Goal: Transaction & Acquisition: Purchase product/service

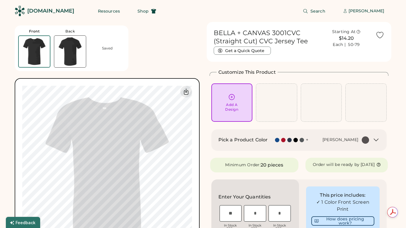
click at [38, 11] on div "[DOMAIN_NAME]" at bounding box center [50, 10] width 47 height 7
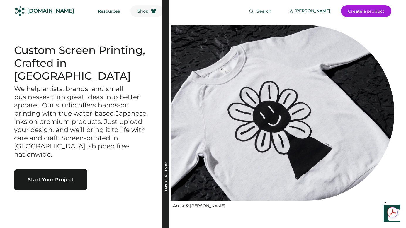
click at [137, 13] on span "Shop" at bounding box center [142, 11] width 11 height 4
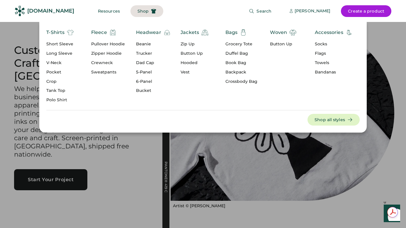
click at [146, 31] on div "Headwear" at bounding box center [148, 32] width 25 height 7
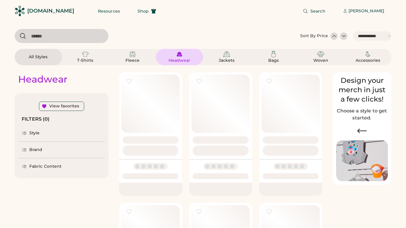
select select "*****"
select select "*"
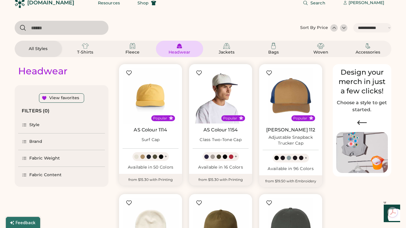
select select "*****"
select select "*"
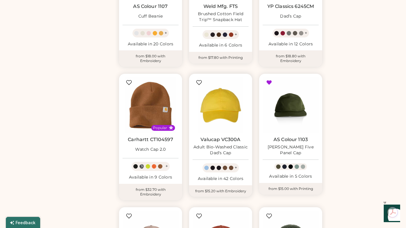
scroll to position [264, 0]
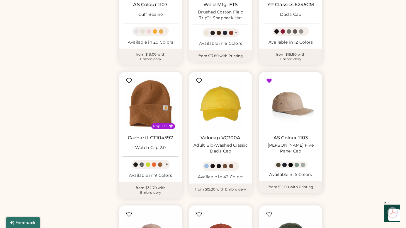
click at [294, 104] on img at bounding box center [291, 104] width 56 height 56
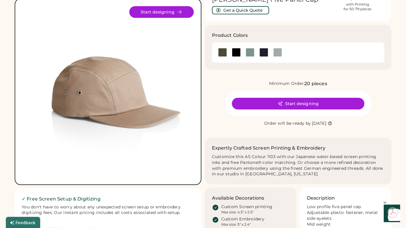
scroll to position [40, 0]
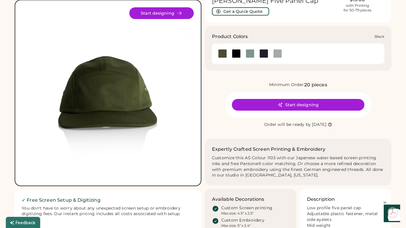
click at [235, 54] on div at bounding box center [236, 53] width 9 height 9
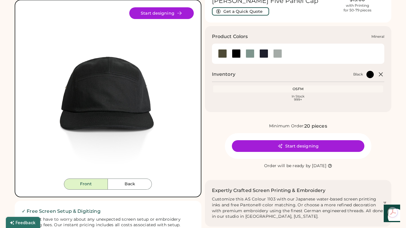
click at [250, 54] on div at bounding box center [250, 53] width 9 height 9
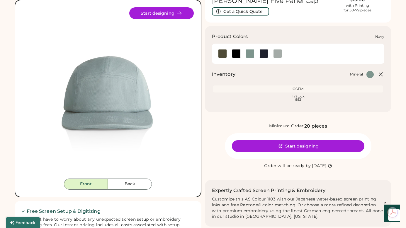
click at [263, 53] on div at bounding box center [263, 53] width 9 height 9
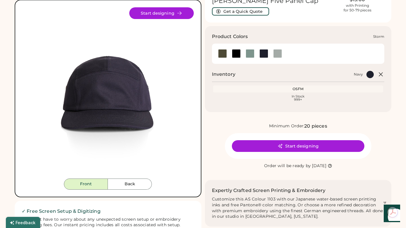
click at [281, 54] on div at bounding box center [277, 53] width 9 height 9
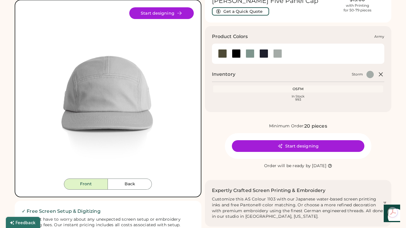
click at [222, 52] on div at bounding box center [222, 53] width 9 height 9
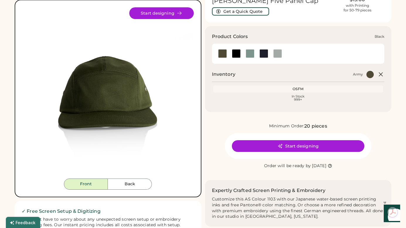
click at [236, 53] on div at bounding box center [236, 53] width 9 height 9
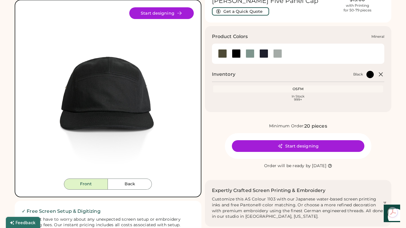
click at [251, 53] on div at bounding box center [250, 53] width 9 height 9
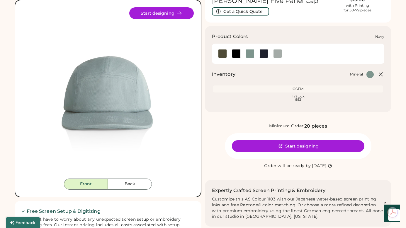
click at [263, 53] on div at bounding box center [263, 53] width 9 height 9
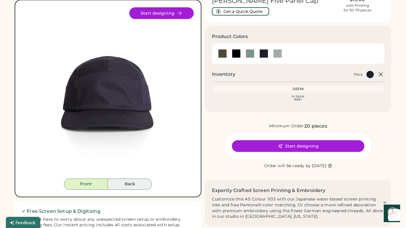
click at [134, 183] on button "Back" at bounding box center [130, 184] width 44 height 11
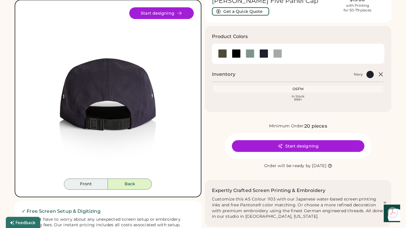
click at [88, 186] on button "Front" at bounding box center [86, 184] width 44 height 11
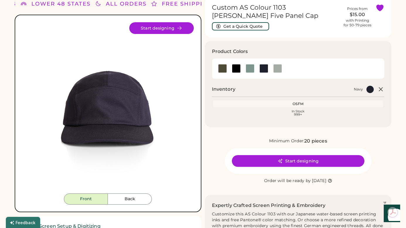
scroll to position [27, 0]
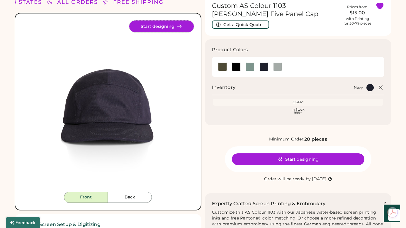
click at [158, 25] on button "Start designing" at bounding box center [161, 27] width 64 height 12
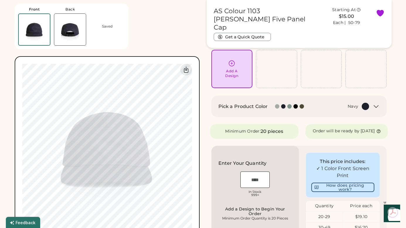
scroll to position [34, 0]
click at [233, 67] on div "Add A Design" at bounding box center [231, 68] width 33 height 18
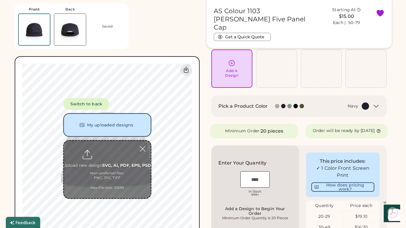
click at [110, 125] on button "My uploaded designs" at bounding box center [107, 124] width 88 height 23
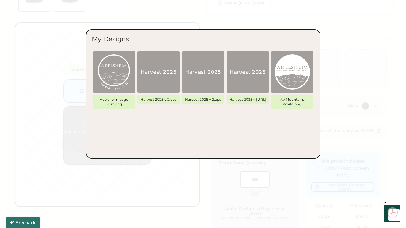
click at [190, 195] on div at bounding box center [203, 114] width 406 height 228
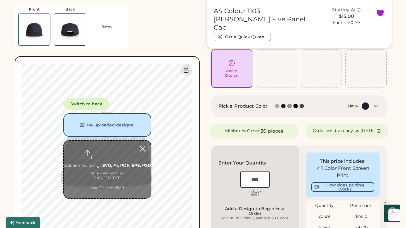
click at [142, 149] on div at bounding box center [142, 149] width 10 height 10
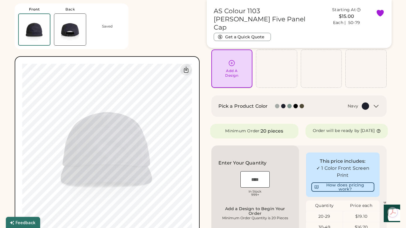
click at [231, 66] on icon at bounding box center [231, 62] width 7 height 7
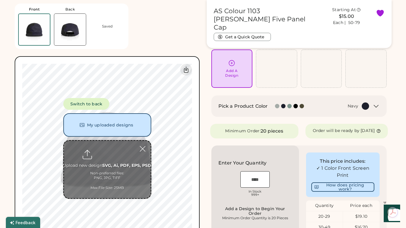
click at [106, 153] on input "file" at bounding box center [107, 169] width 87 height 57
click at [105, 152] on input "file" at bounding box center [107, 169] width 87 height 57
type input "**********"
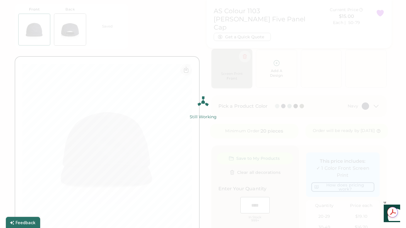
click at [137, 41] on img at bounding box center [203, 114] width 406 height 228
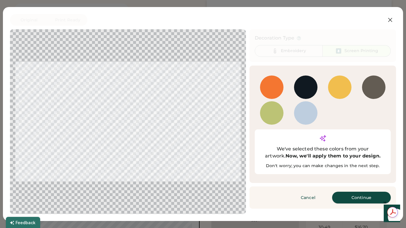
click at [356, 192] on button "Continue" at bounding box center [361, 198] width 59 height 12
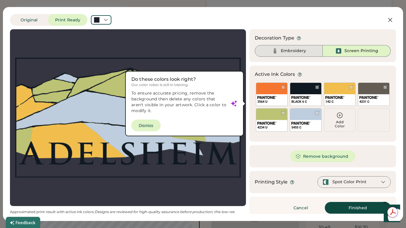
click at [294, 50] on div "Embroidery" at bounding box center [293, 51] width 25 height 6
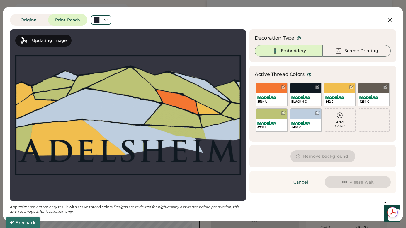
scroll to position [0, 0]
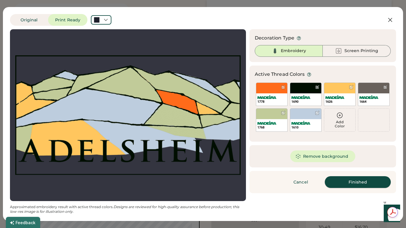
click at [355, 181] on button "Finished" at bounding box center [358, 182] width 66 height 12
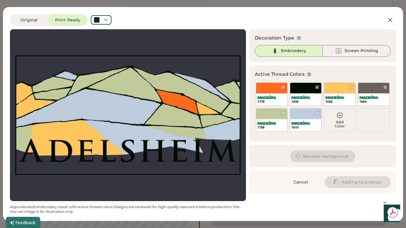
type input "****"
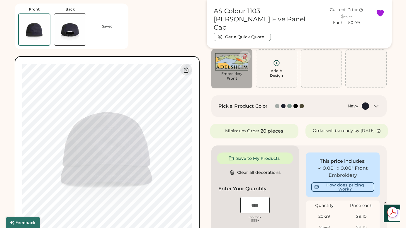
type input "****"
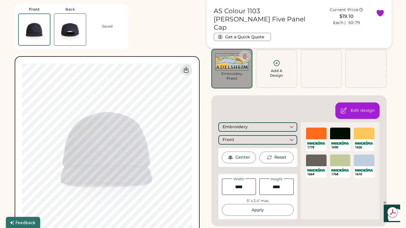
click at [357, 109] on div "Edit design" at bounding box center [362, 111] width 24 height 6
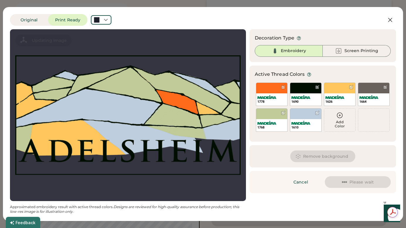
click at [135, 143] on div at bounding box center [127, 115] width 225 height 161
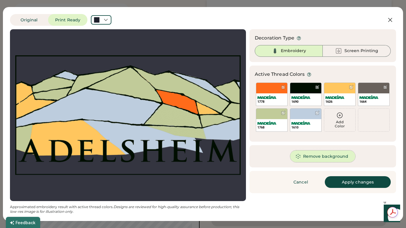
click at [309, 156] on button "Remove background" at bounding box center [322, 157] width 65 height 12
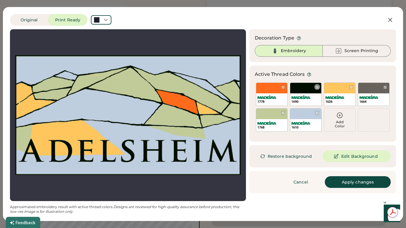
click at [308, 90] on div "1690" at bounding box center [306, 94] width 32 height 23
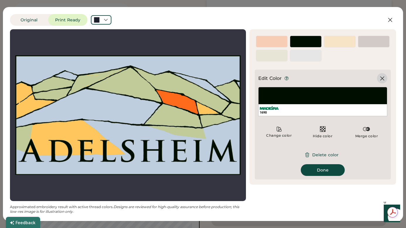
click at [382, 80] on icon at bounding box center [382, 78] width 7 height 7
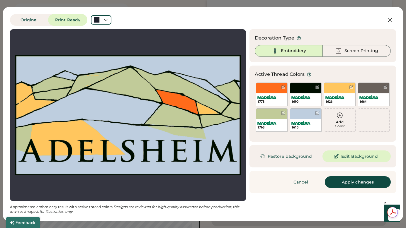
click at [339, 117] on icon at bounding box center [339, 115] width 7 height 7
click at [34, 19] on button "Original" at bounding box center [29, 20] width 38 height 12
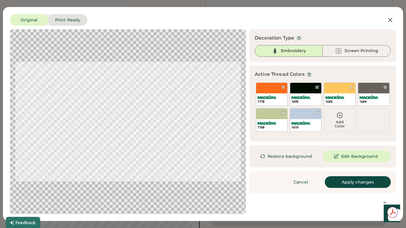
click at [70, 20] on button "Print Ready" at bounding box center [67, 20] width 39 height 12
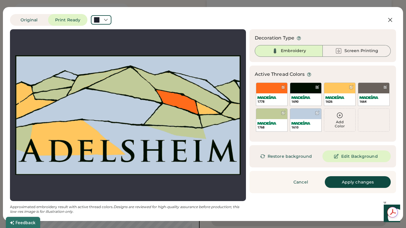
click at [339, 116] on icon at bounding box center [339, 115] width 7 height 7
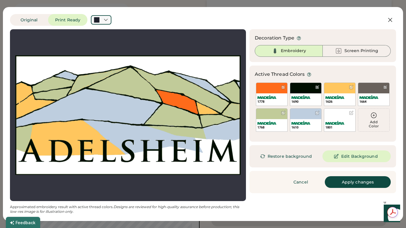
click at [106, 18] on icon at bounding box center [105, 19] width 5 height 5
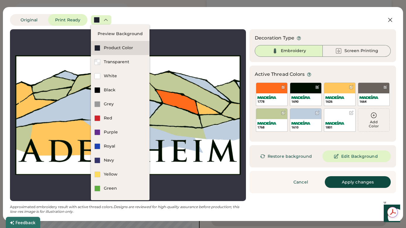
click at [117, 48] on div "Product Color" at bounding box center [125, 48] width 42 height 6
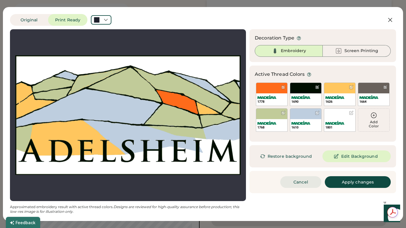
click at [295, 183] on button "Cancel" at bounding box center [300, 182] width 41 height 12
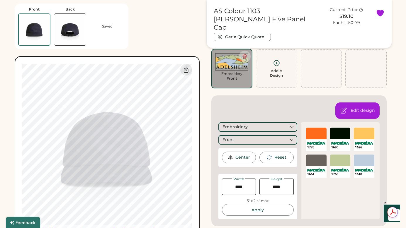
type input "****"
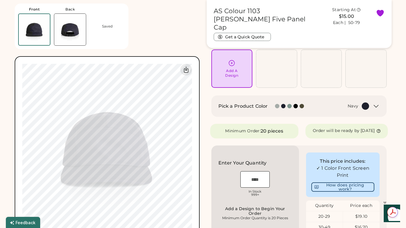
click at [231, 67] on div "Add A Design" at bounding box center [231, 68] width 33 height 18
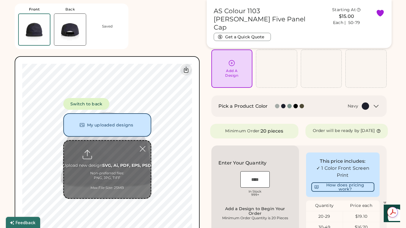
click at [110, 149] on input "file" at bounding box center [107, 169] width 87 height 57
type input "**********"
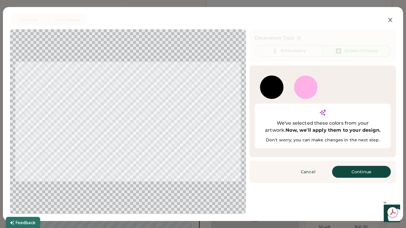
click at [346, 166] on button "Continue" at bounding box center [361, 172] width 59 height 12
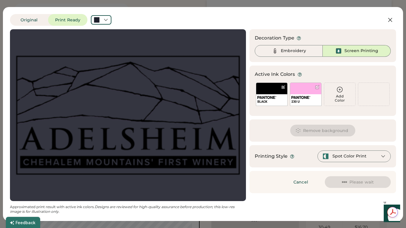
click at [289, 165] on div "Printing Style Spot Color Print" at bounding box center [322, 156] width 147 height 22
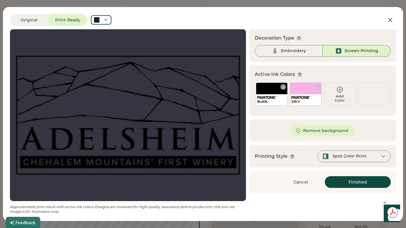
click at [269, 89] on div "BLACK" at bounding box center [272, 94] width 32 height 23
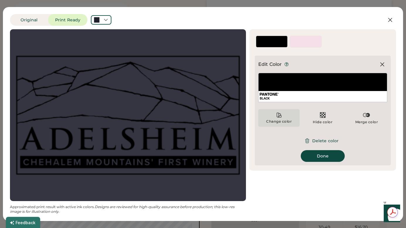
click at [280, 116] on icon at bounding box center [279, 115] width 4 height 4
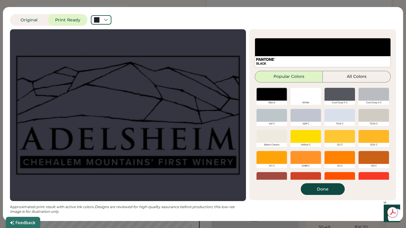
click at [304, 93] on div at bounding box center [305, 94] width 30 height 13
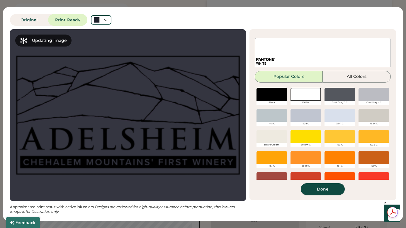
click at [318, 187] on button "Done" at bounding box center [323, 189] width 44 height 12
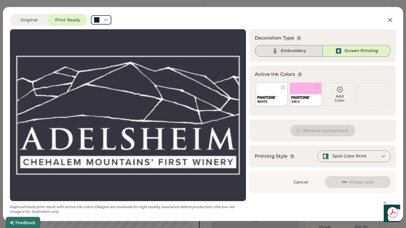
click at [285, 50] on div "Embroidery" at bounding box center [293, 51] width 25 height 6
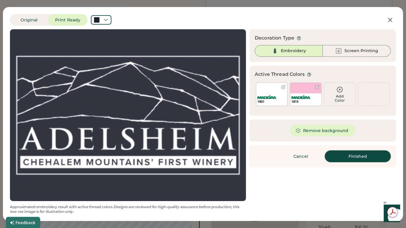
click at [351, 156] on button "Finished" at bounding box center [358, 157] width 66 height 12
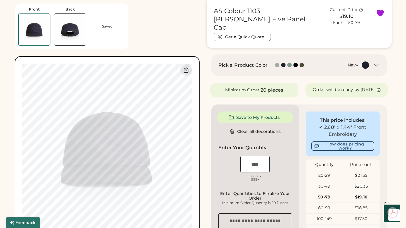
scroll to position [77, 0]
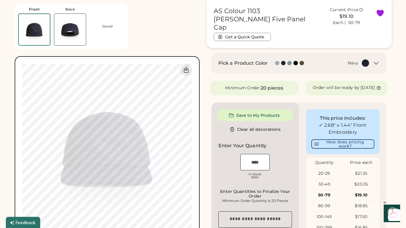
click at [302, 62] on div at bounding box center [302, 63] width 4 height 4
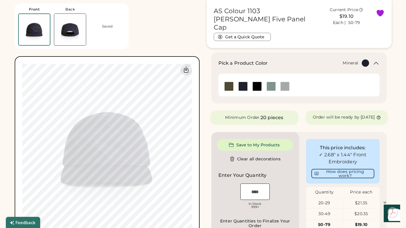
click at [270, 86] on img at bounding box center [271, 86] width 9 height 9
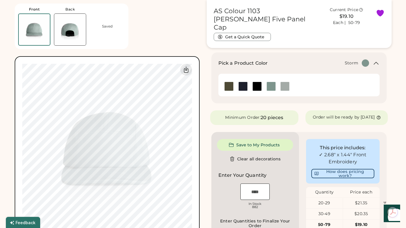
click at [283, 86] on img at bounding box center [284, 86] width 9 height 9
click at [256, 85] on img at bounding box center [257, 86] width 9 height 9
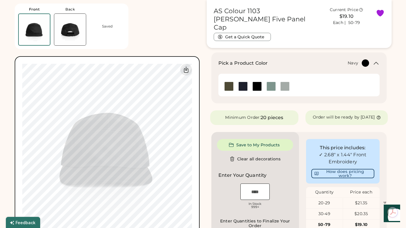
click at [244, 86] on img at bounding box center [243, 86] width 9 height 9
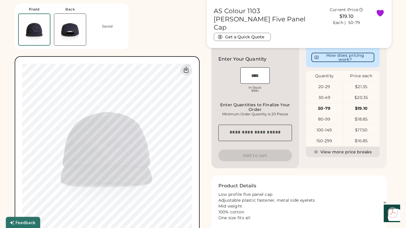
scroll to position [189, 0]
